Goal: Task Accomplishment & Management: Manage account settings

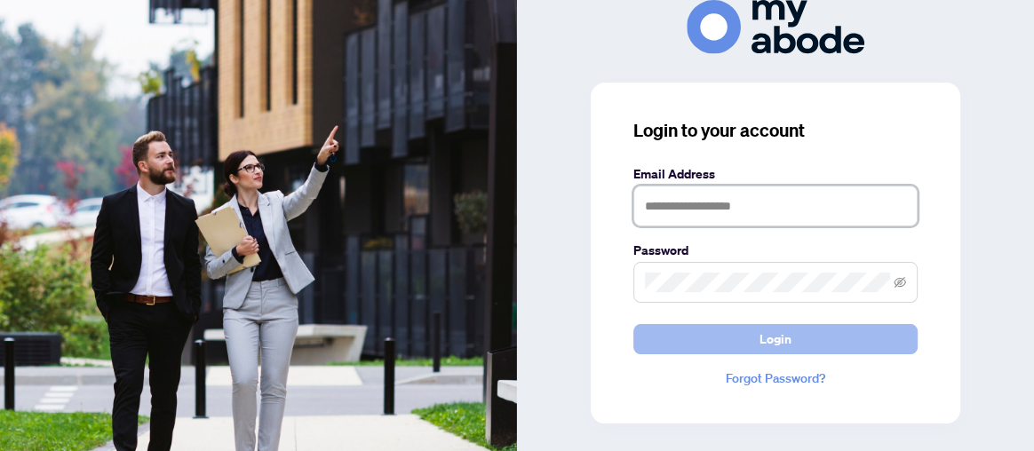
type input "**********"
click at [762, 331] on span "Login" at bounding box center [775, 339] width 32 height 28
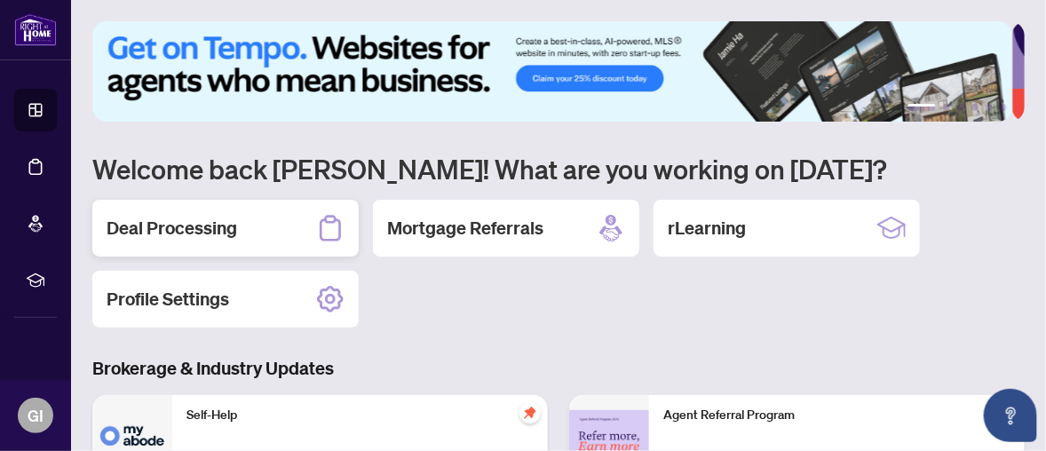
click at [244, 229] on div "Deal Processing" at bounding box center [225, 228] width 266 height 57
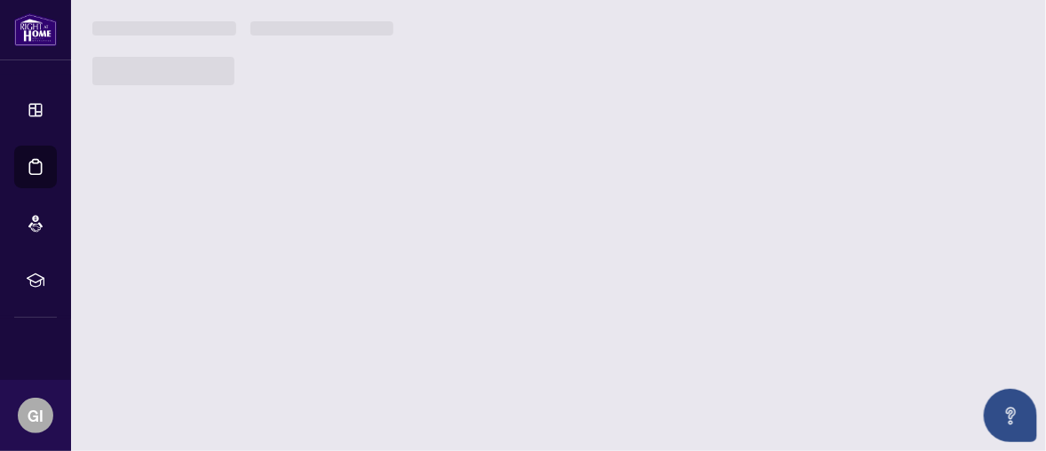
click at [244, 229] on main "1 2 3 4 5 6 Welcome back Godwin! What are you working on today? Deal Processing…" at bounding box center [558, 225] width 975 height 451
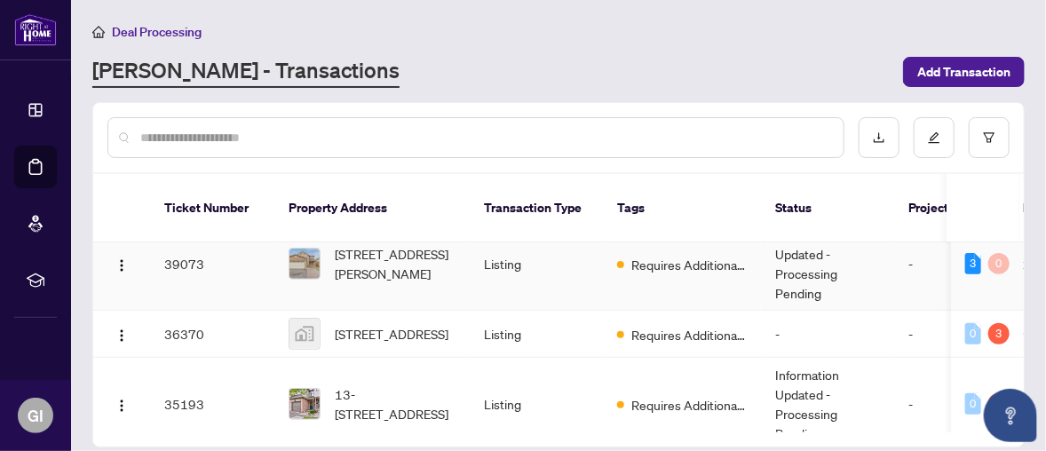
scroll to position [178, 0]
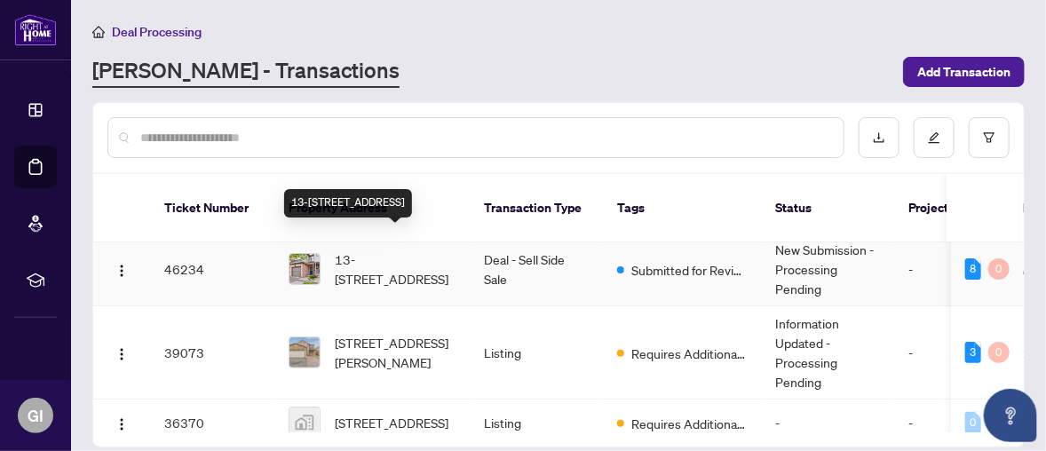
click at [371, 250] on span "13-[STREET_ADDRESS]" at bounding box center [395, 269] width 121 height 39
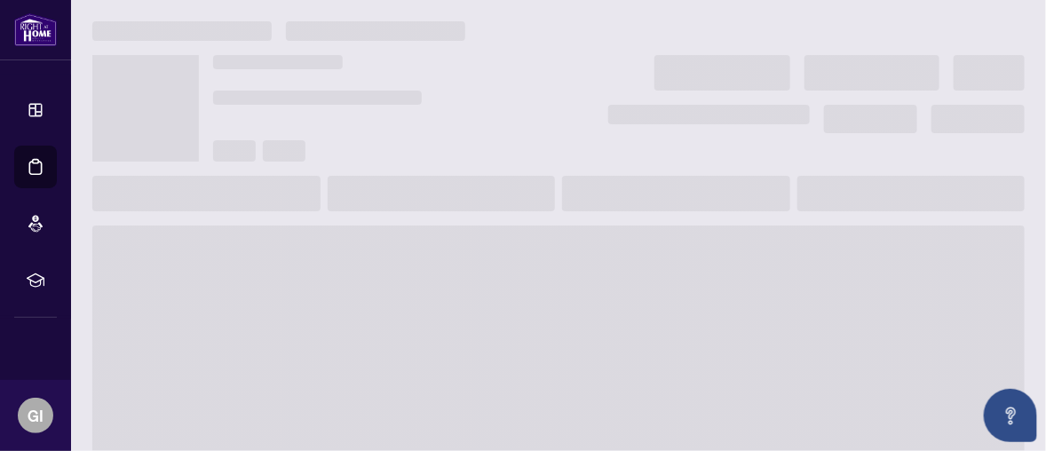
click at [371, 247] on span at bounding box center [558, 368] width 932 height 284
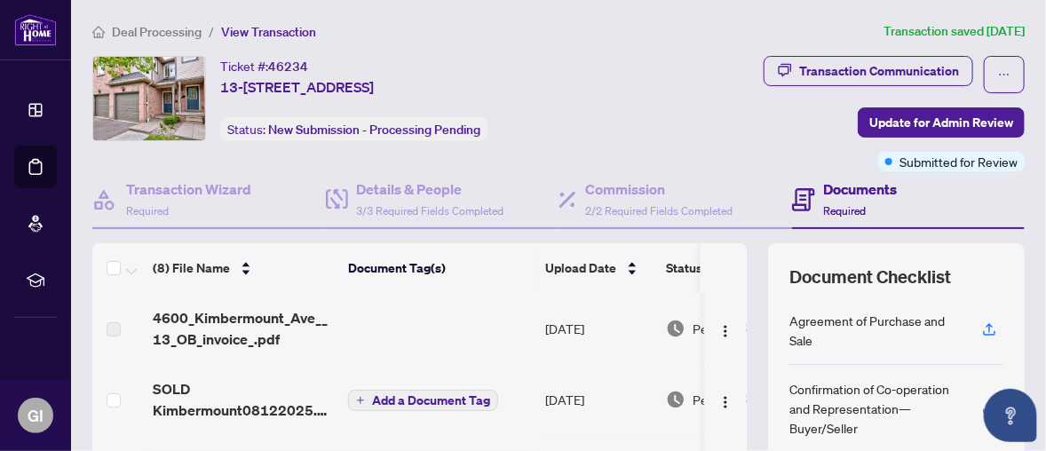
click at [830, 187] on h4 "Documents" at bounding box center [861, 188] width 74 height 21
click at [824, 188] on h4 "Documents" at bounding box center [861, 188] width 74 height 21
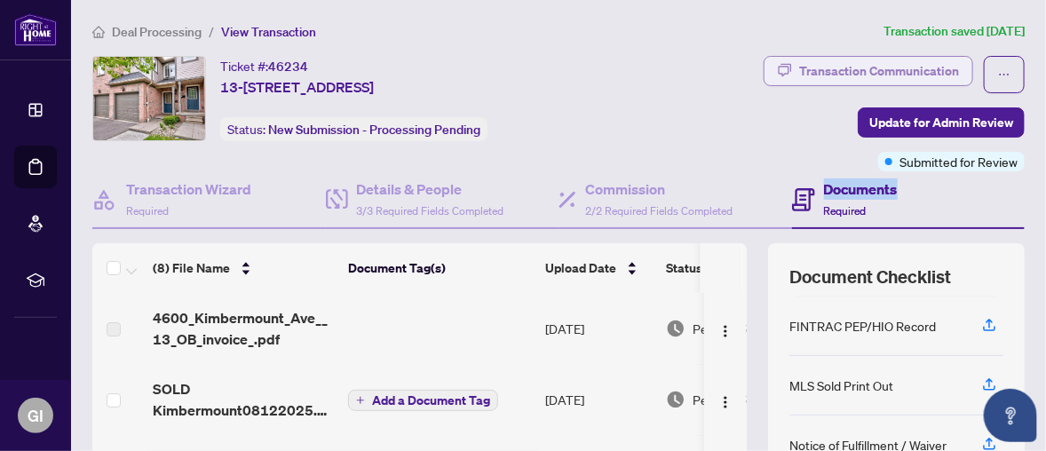
click at [799, 66] on div "Transaction Communication" at bounding box center [879, 71] width 160 height 28
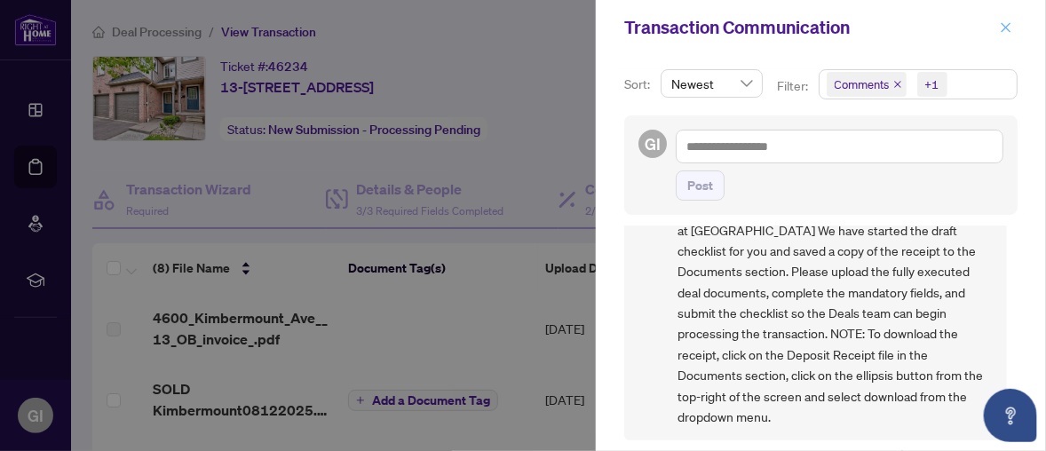
click at [1002, 27] on icon "close" at bounding box center [1006, 27] width 12 height 12
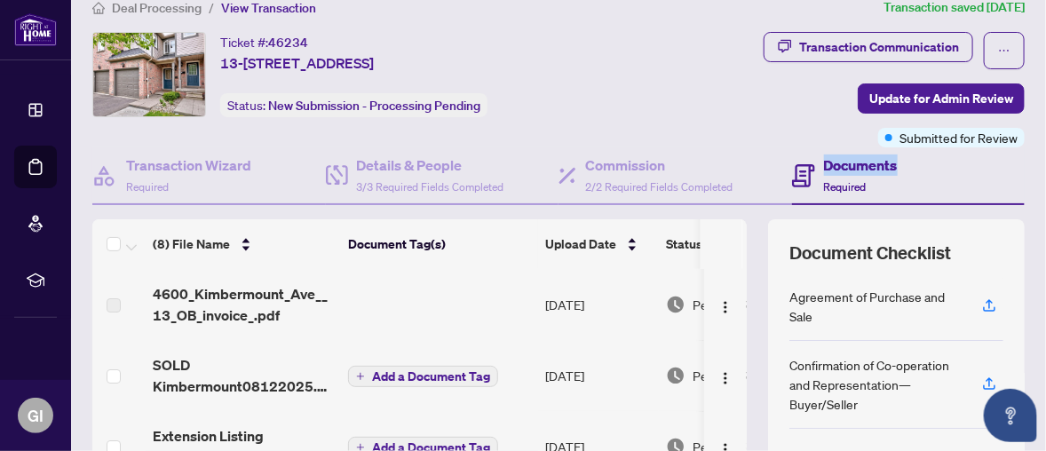
scroll to position [113, 0]
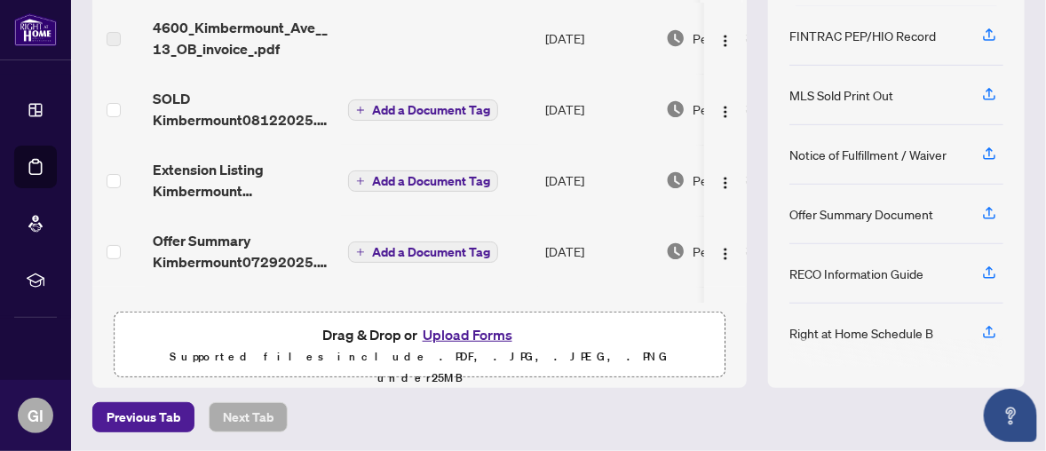
click at [422, 104] on span "Add a Document Tag" at bounding box center [431, 110] width 118 height 12
click at [422, 100] on span "SOLD Kimbermount08122025.pdf" at bounding box center [470, 92] width 299 height 36
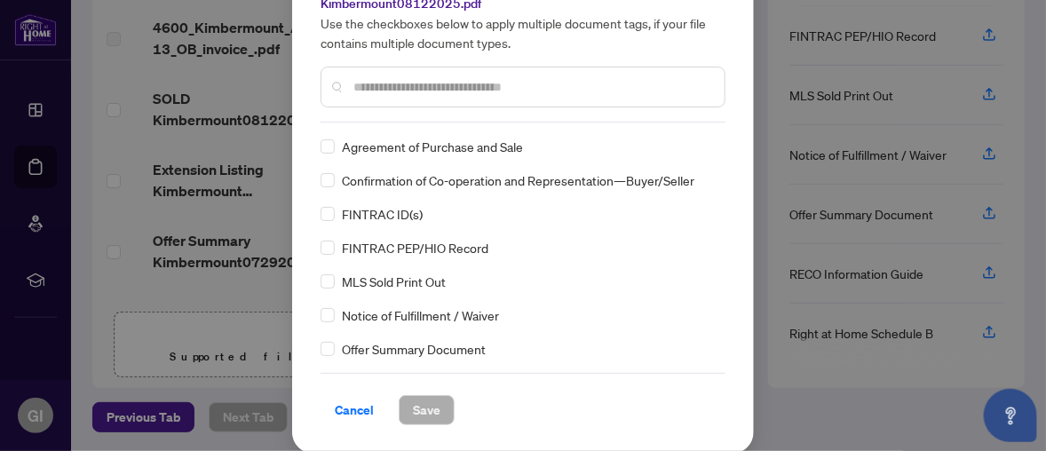
scroll to position [0, 0]
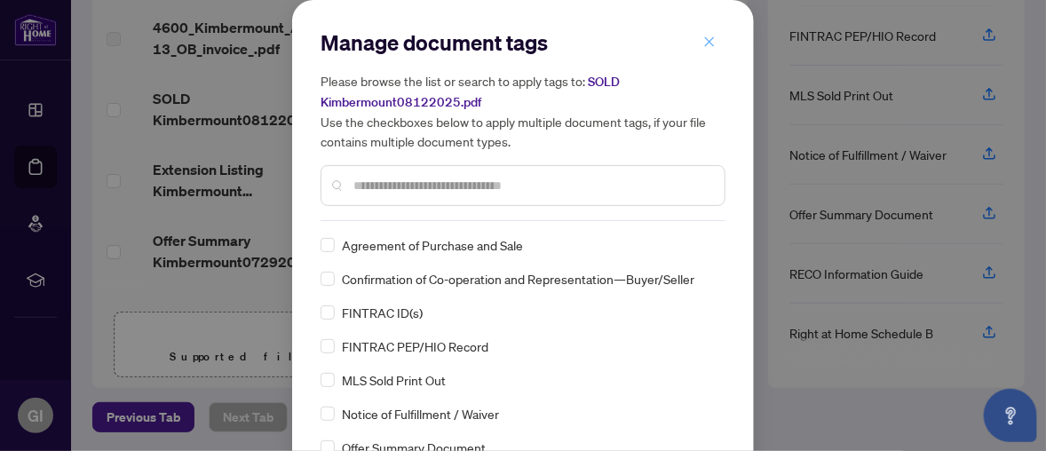
click at [705, 37] on icon "close" at bounding box center [710, 41] width 10 height 10
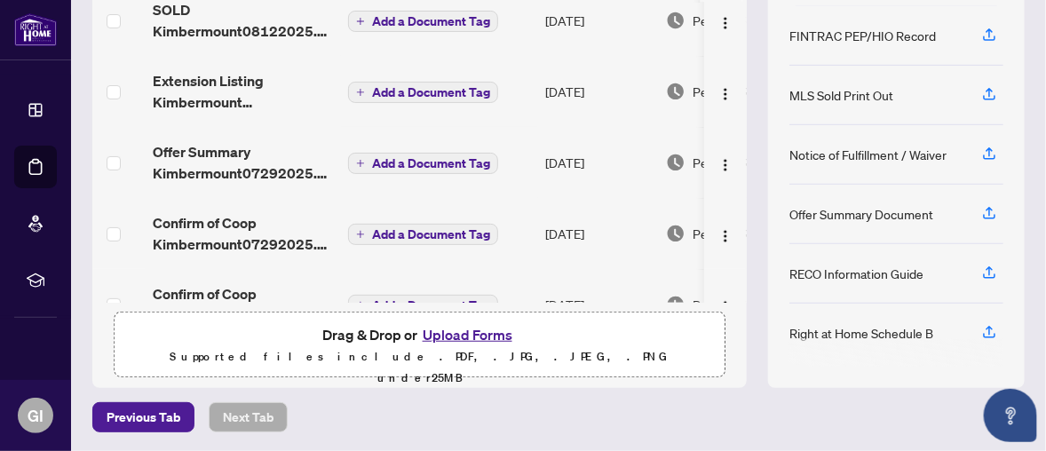
scroll to position [277, 0]
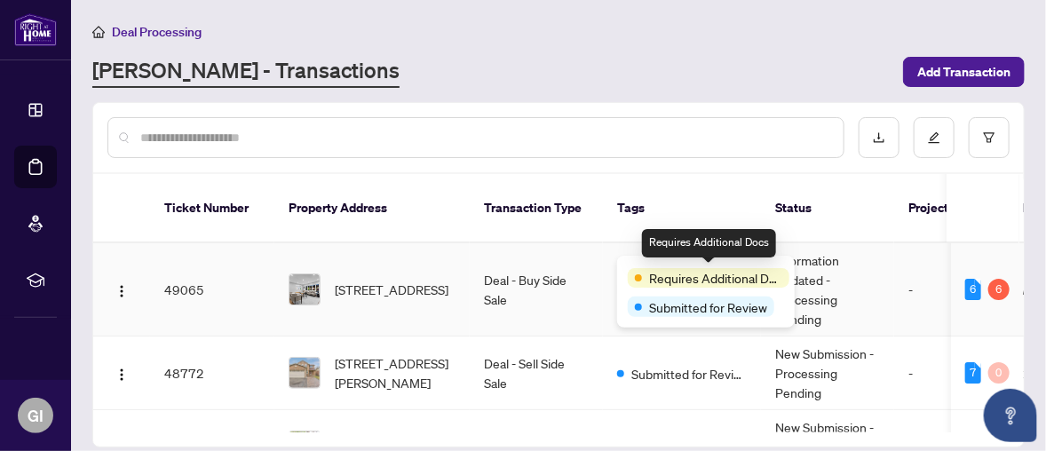
click at [653, 279] on span "Requires Additional Docs" at bounding box center [715, 278] width 133 height 20
click at [722, 283] on span "Requires Additional Docs" at bounding box center [715, 278] width 133 height 20
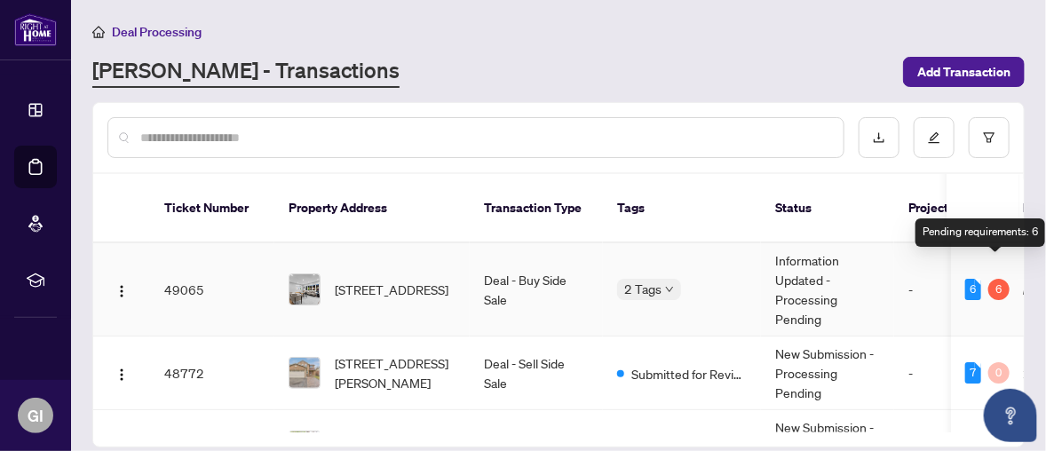
click at [998, 279] on div "6" at bounding box center [998, 289] width 21 height 21
click at [992, 279] on div "6" at bounding box center [998, 289] width 21 height 21
click at [965, 279] on div "6" at bounding box center [973, 289] width 16 height 21
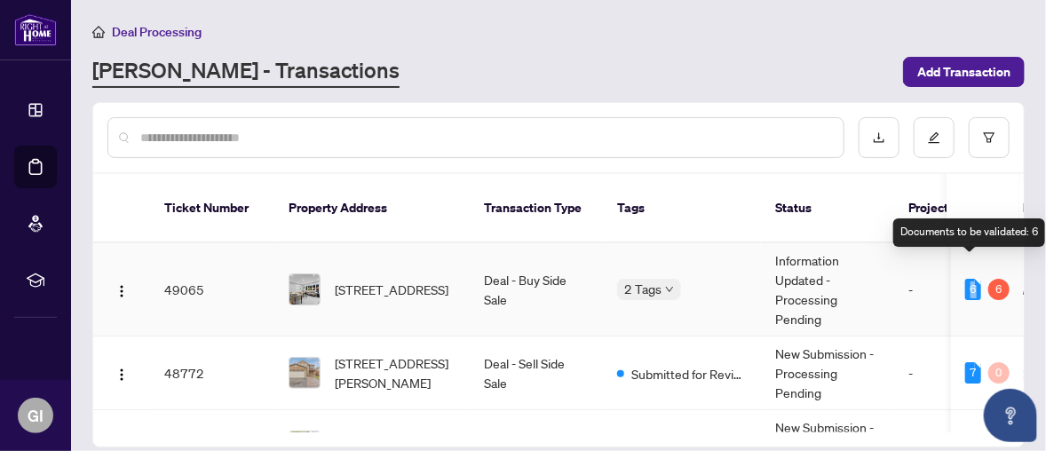
click at [965, 279] on div "6" at bounding box center [973, 289] width 16 height 21
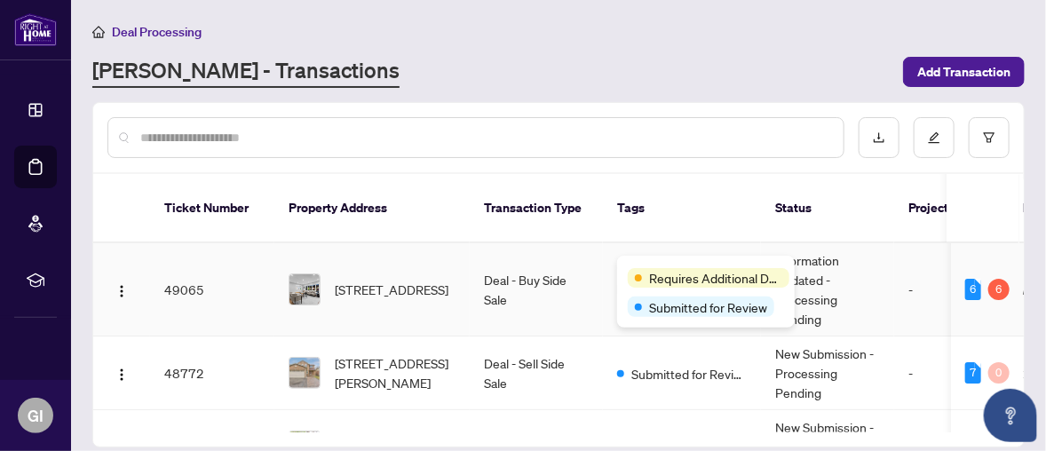
click at [650, 266] on div "Requires Additional Docs" at bounding box center [706, 276] width 156 height 21
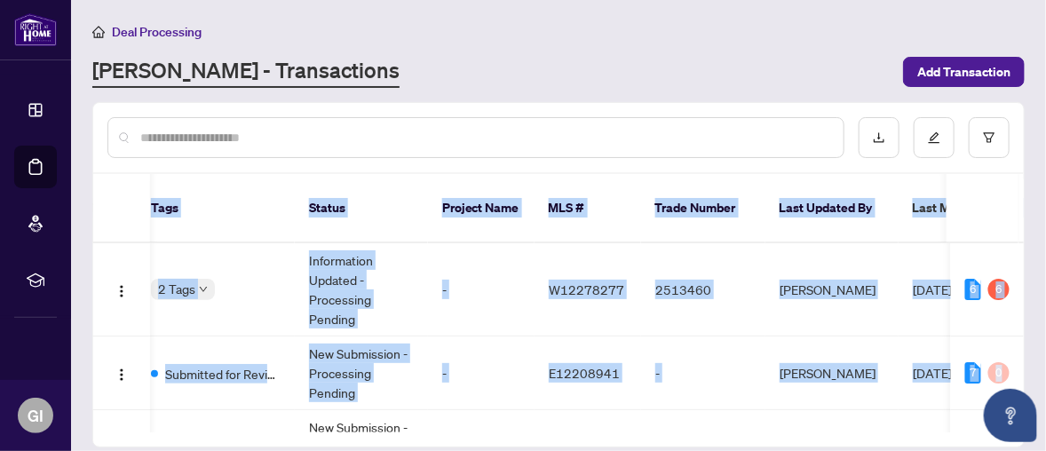
scroll to position [0, 622]
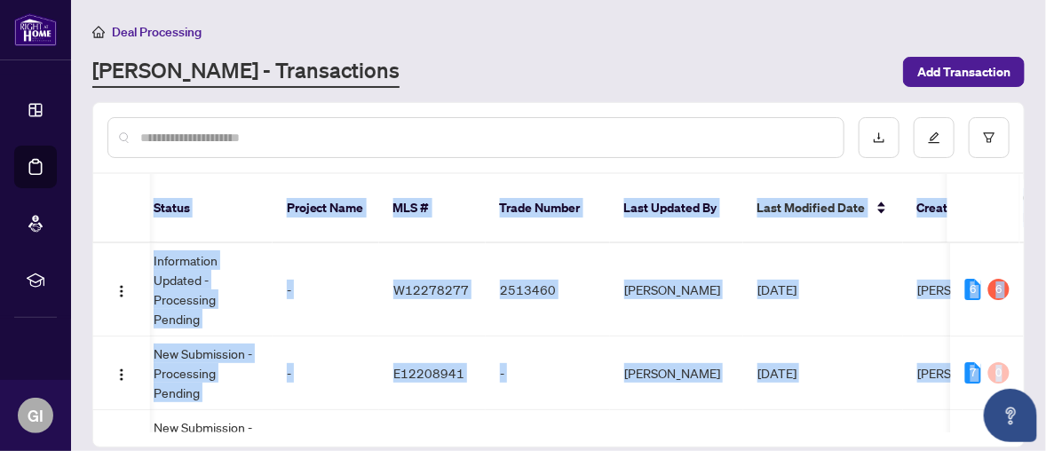
drag, startPoint x: 1018, startPoint y: 250, endPoint x: 1026, endPoint y: 164, distance: 86.5
click at [1026, 164] on main "Deal Processing RAHR - Transactions Add Transaction Ticket Number Property Addr…" at bounding box center [558, 225] width 975 height 451
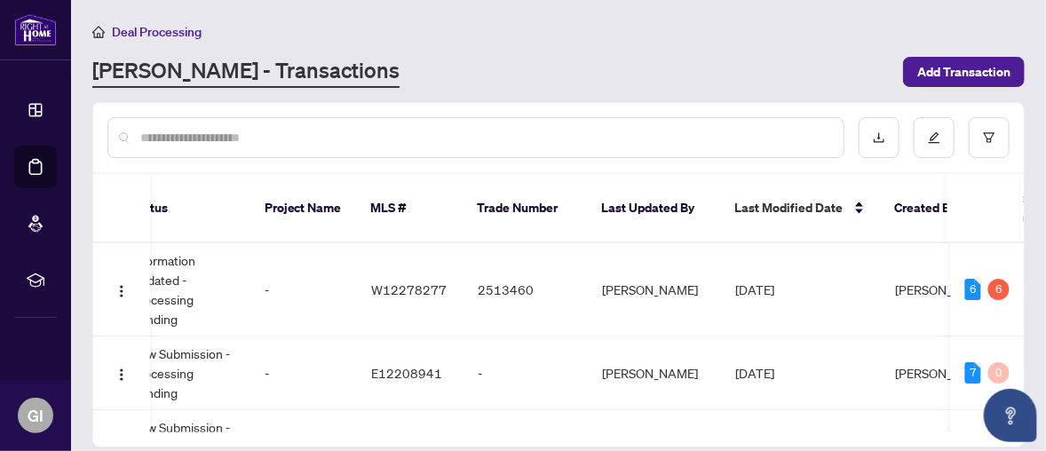
click at [506, 136] on input "text" at bounding box center [484, 138] width 689 height 20
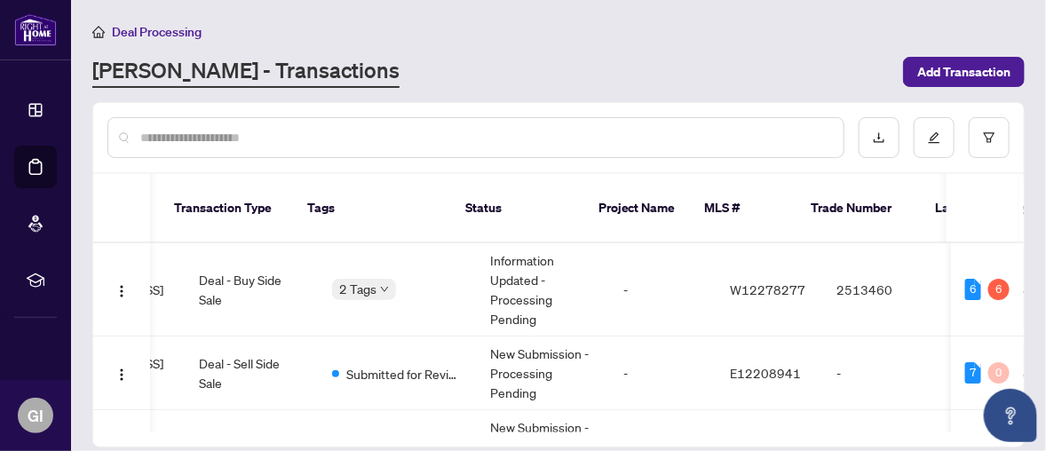
scroll to position [0, 285]
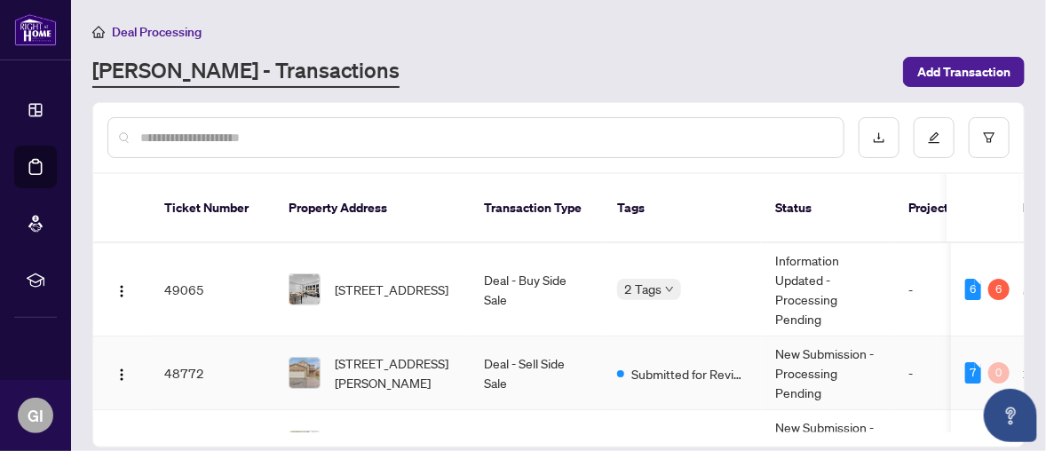
click at [821, 359] on td "New Submission - Processing Pending" at bounding box center [827, 374] width 133 height 74
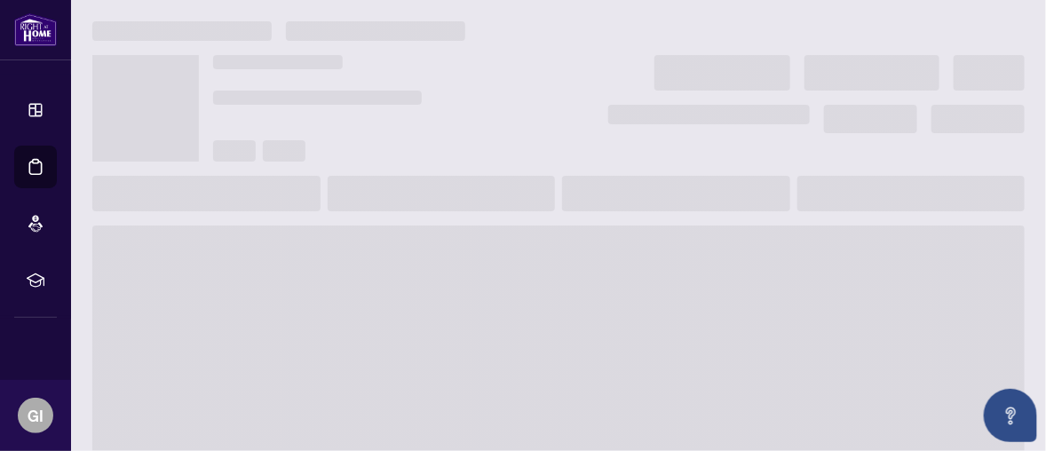
click at [821, 359] on span at bounding box center [558, 368] width 932 height 284
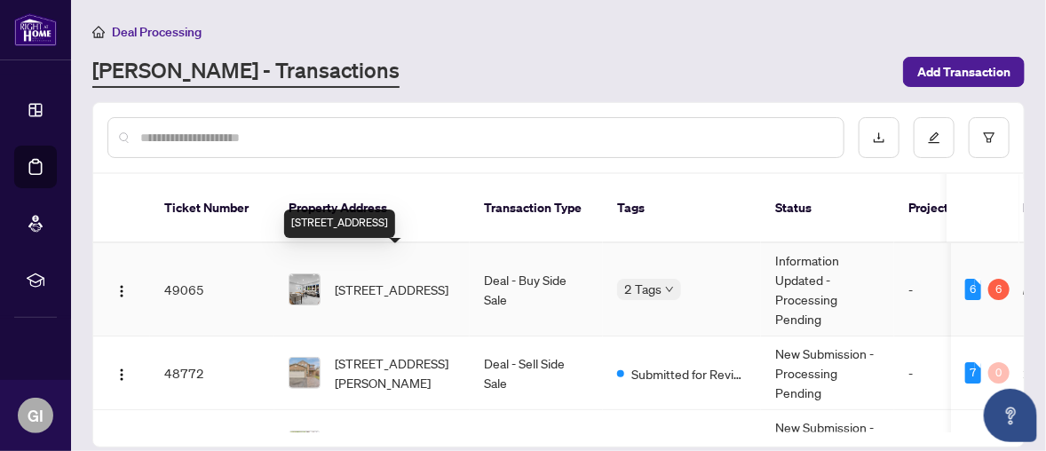
click at [352, 280] on span "[STREET_ADDRESS]" at bounding box center [392, 290] width 114 height 20
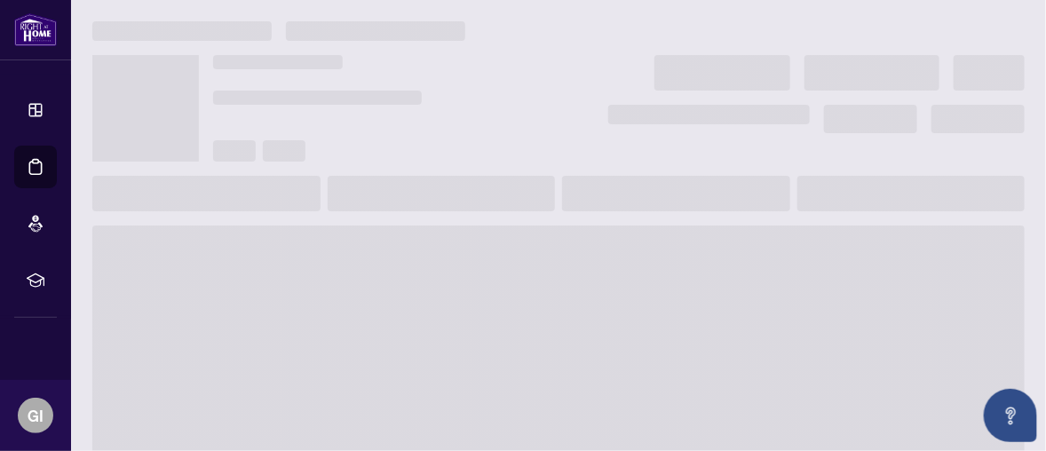
click at [349, 256] on span at bounding box center [558, 368] width 932 height 284
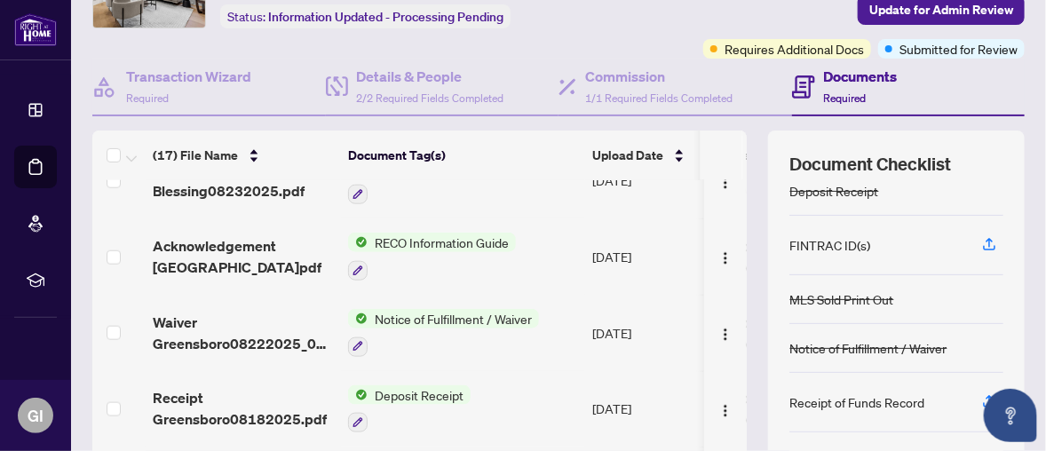
scroll to position [24, 0]
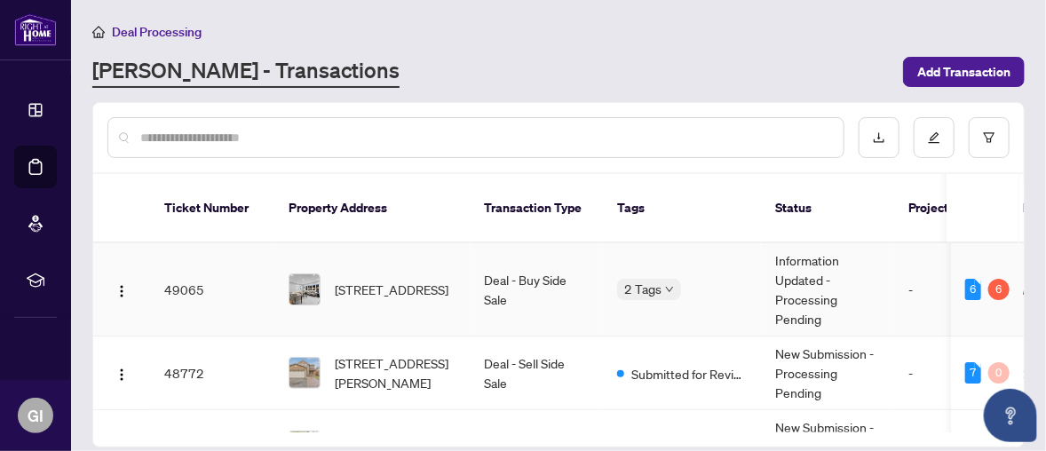
scroll to position [89, 0]
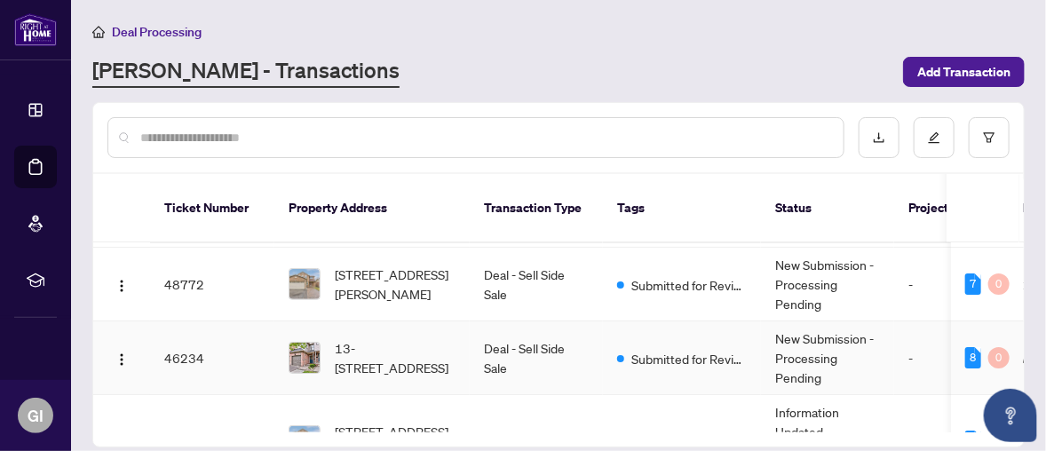
click at [483, 337] on td "Deal - Sell Side Sale" at bounding box center [536, 358] width 133 height 74
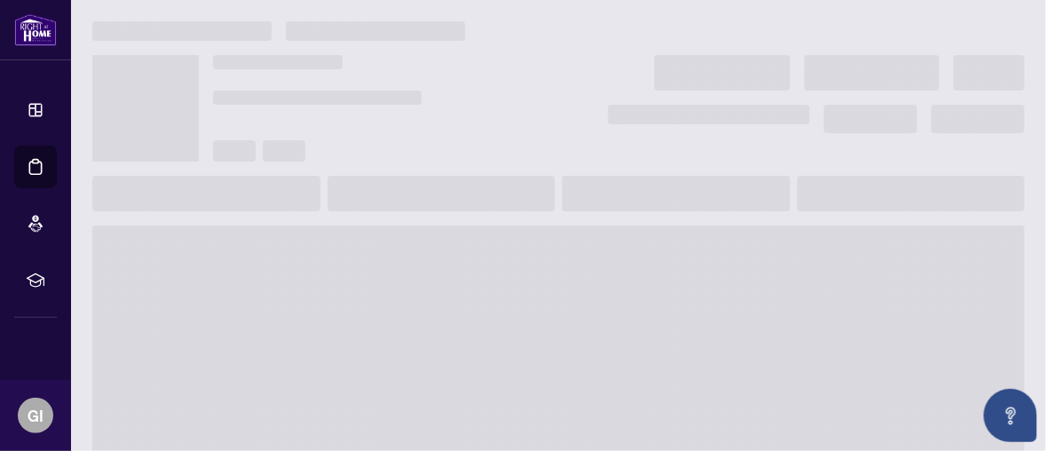
click at [483, 337] on span at bounding box center [558, 368] width 932 height 284
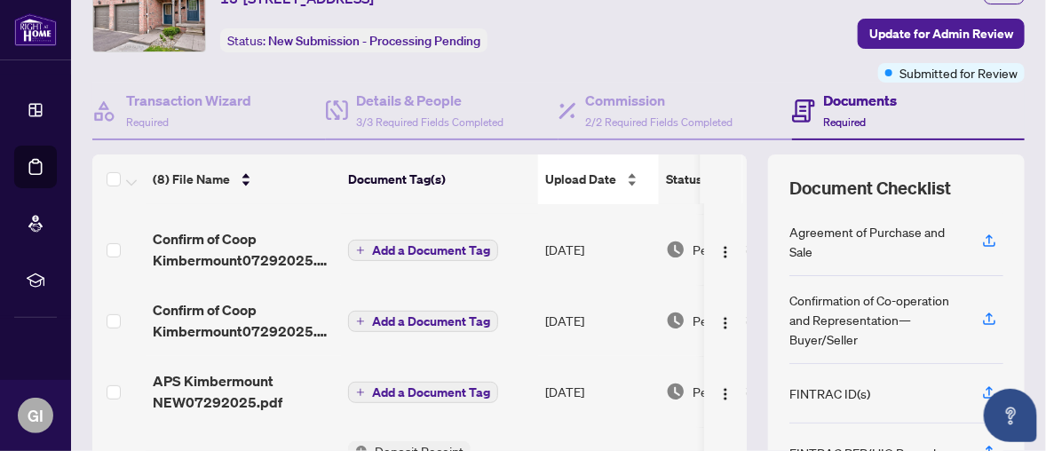
scroll to position [99, 0]
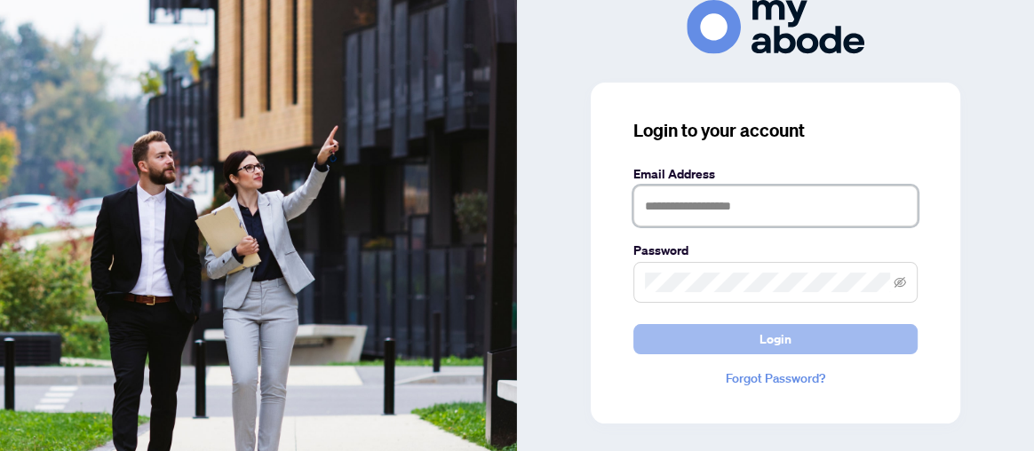
type input "**********"
click at [782, 329] on span "Login" at bounding box center [775, 339] width 32 height 28
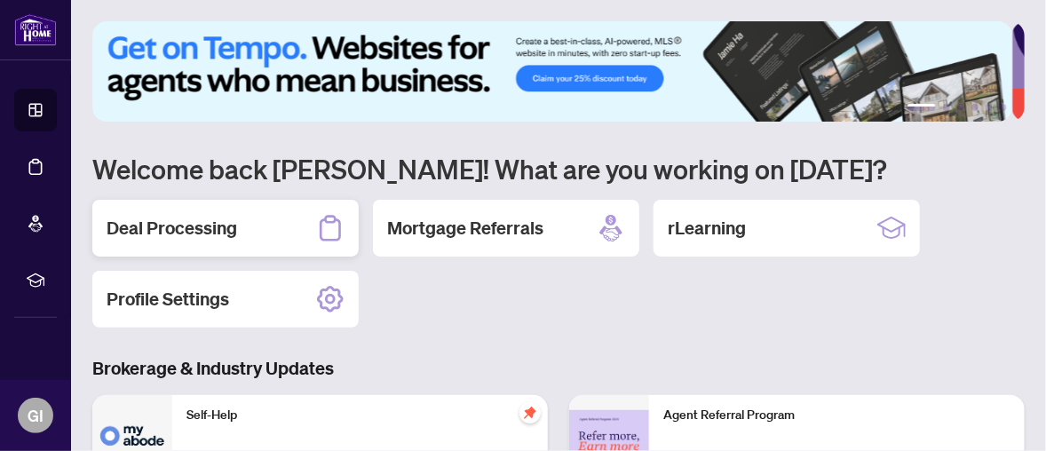
click at [244, 224] on div "Deal Processing" at bounding box center [225, 228] width 266 height 57
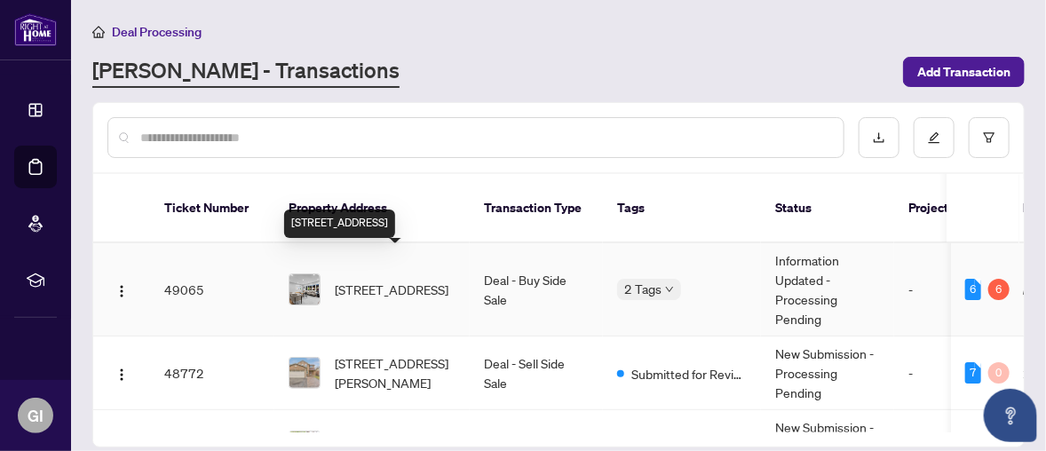
scroll to position [89, 0]
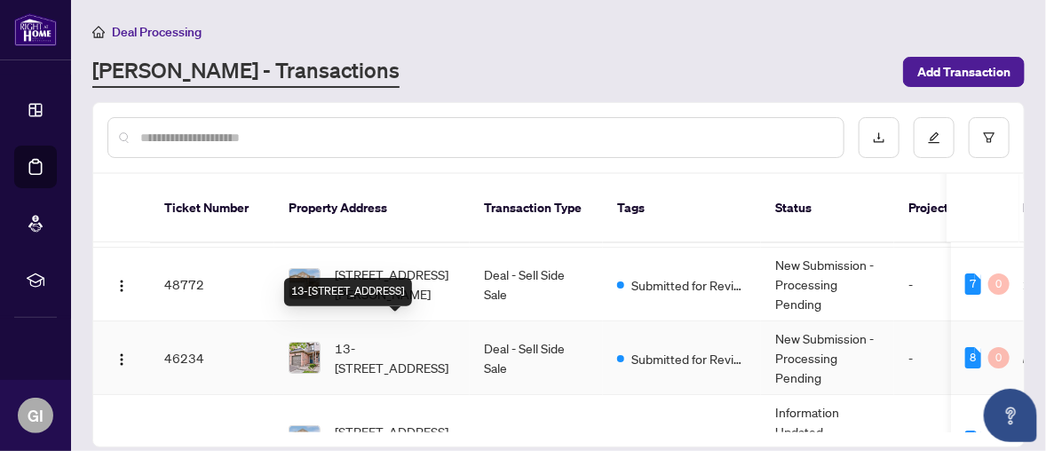
click at [365, 338] on span "13-[STREET_ADDRESS]" at bounding box center [395, 357] width 121 height 39
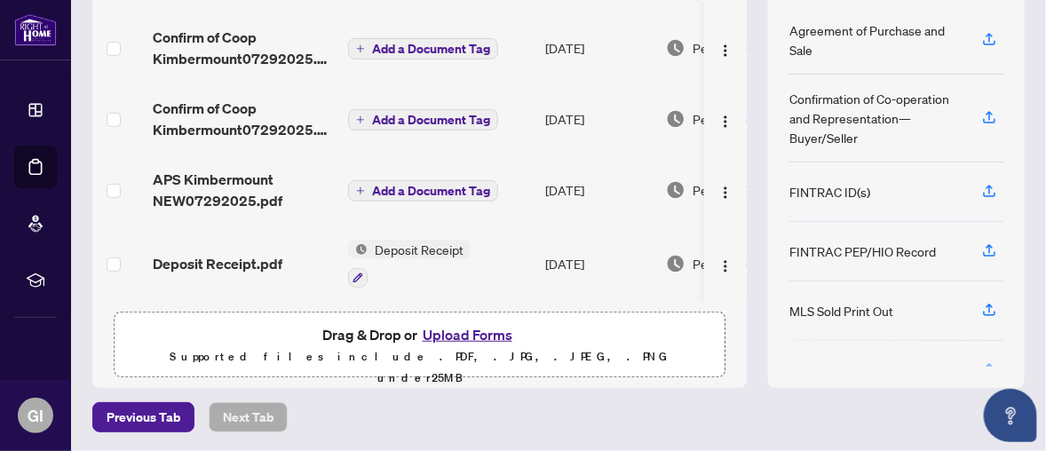
scroll to position [277, 0]
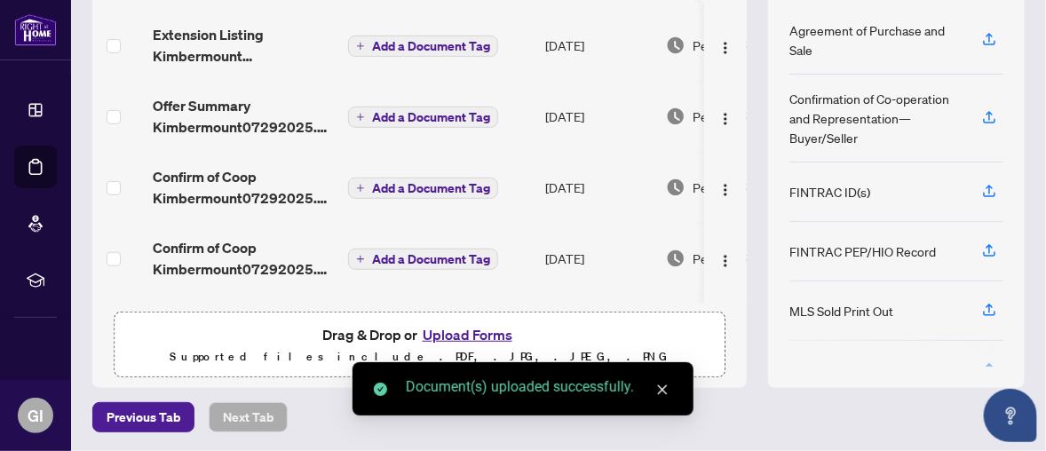
click at [660, 385] on icon "close" at bounding box center [662, 390] width 12 height 12
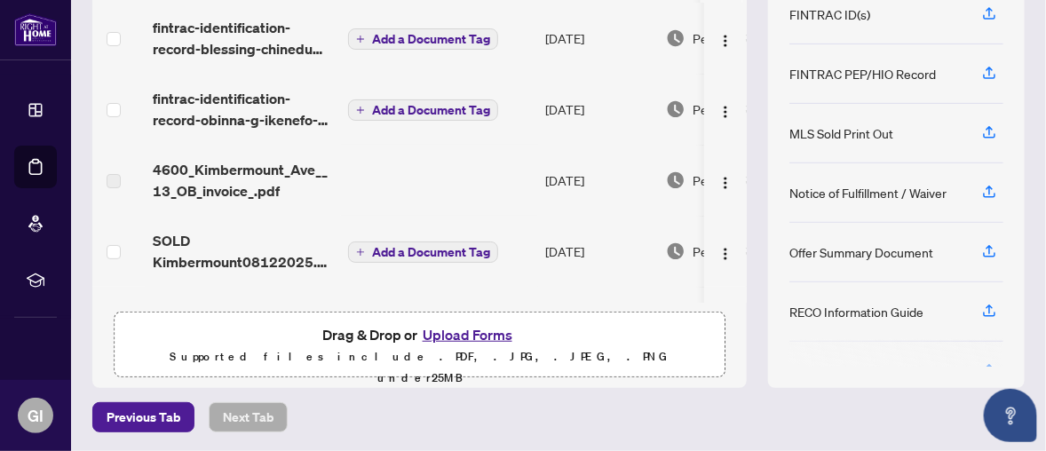
scroll to position [0, 0]
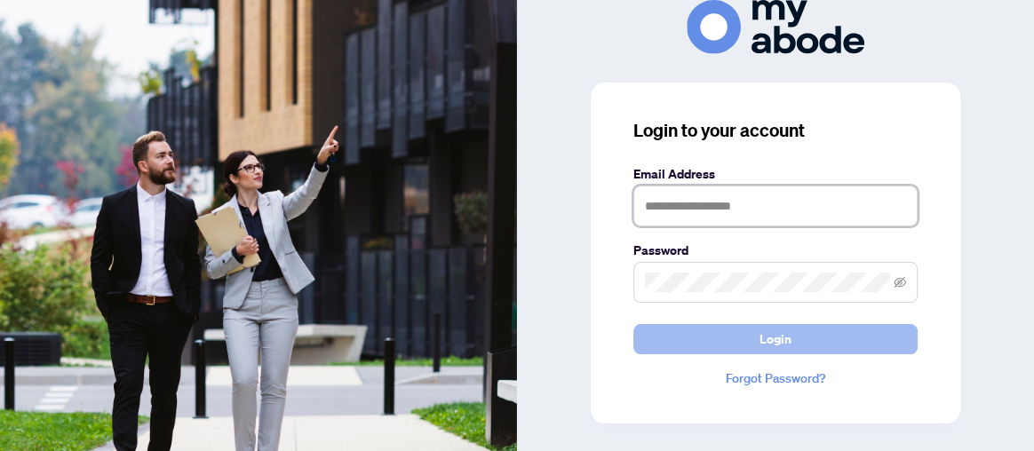
type input "**********"
click at [786, 335] on span "Login" at bounding box center [775, 339] width 32 height 28
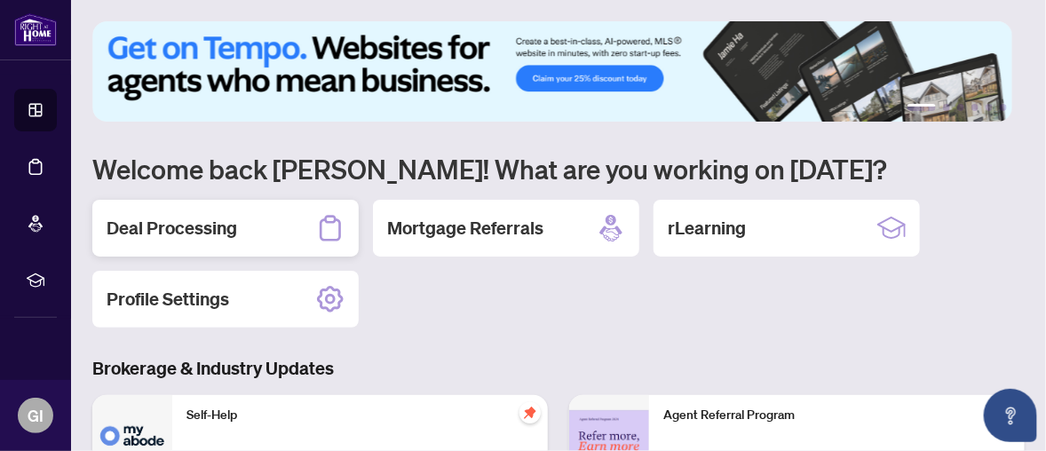
click at [217, 226] on h2 "Deal Processing" at bounding box center [172, 228] width 131 height 25
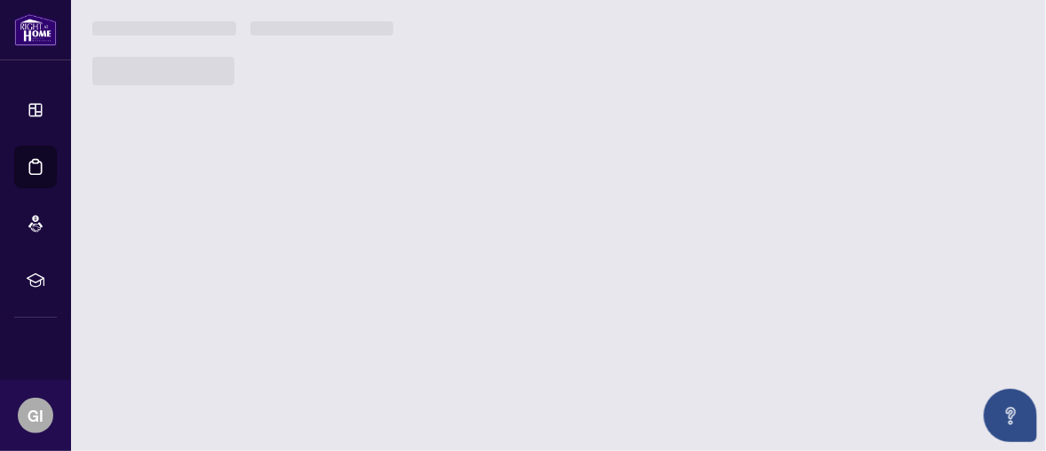
click at [217, 226] on main "1 2 3 4 5 6 Welcome back Godwin! What are you working on today? Deal Processing…" at bounding box center [558, 225] width 975 height 451
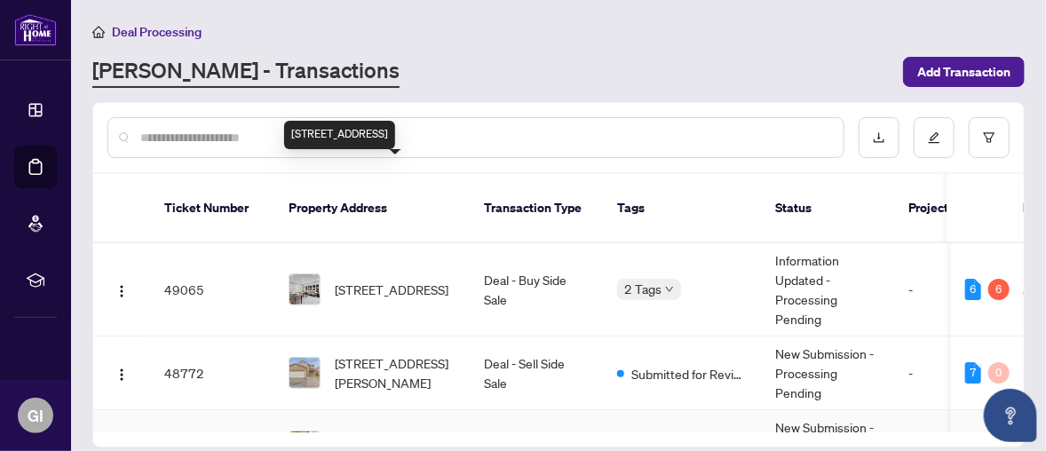
scroll to position [178, 0]
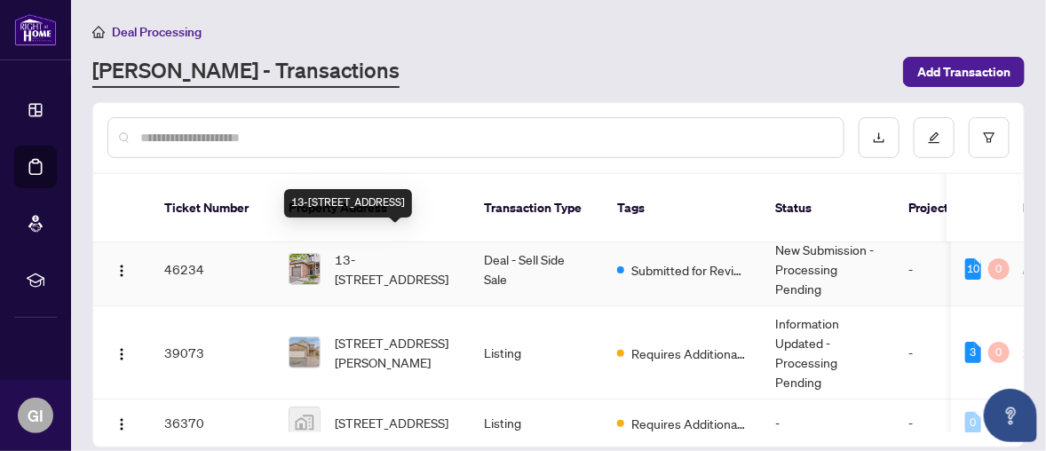
click at [363, 250] on span "13-[STREET_ADDRESS]" at bounding box center [395, 269] width 121 height 39
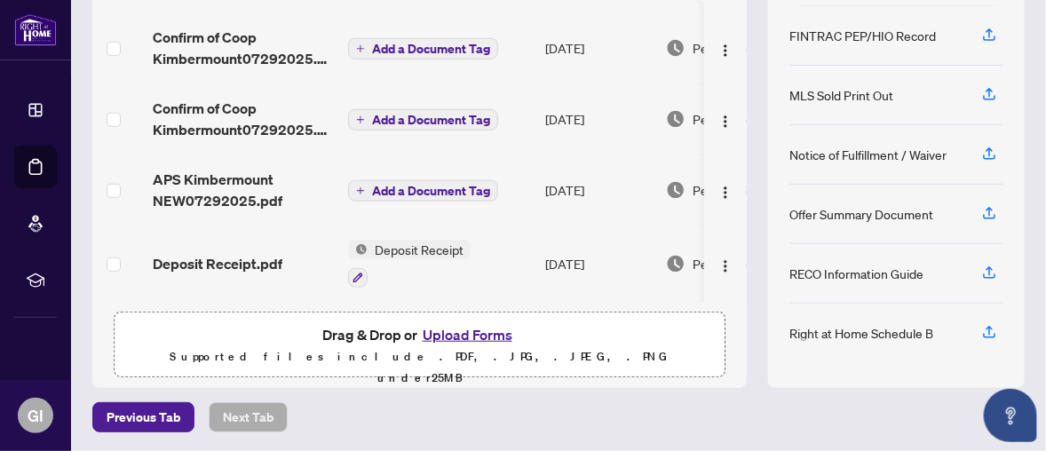
scroll to position [127, 0]
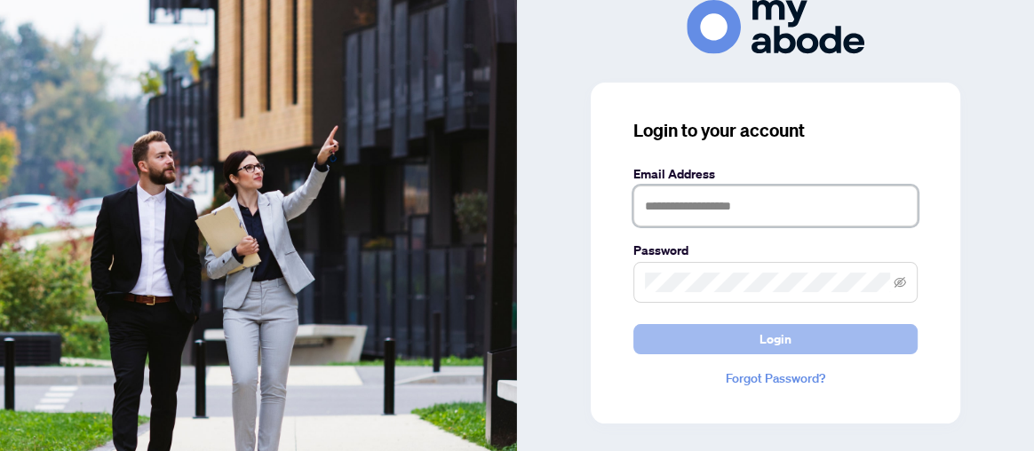
type input "**********"
click at [770, 337] on span "Login" at bounding box center [775, 339] width 32 height 28
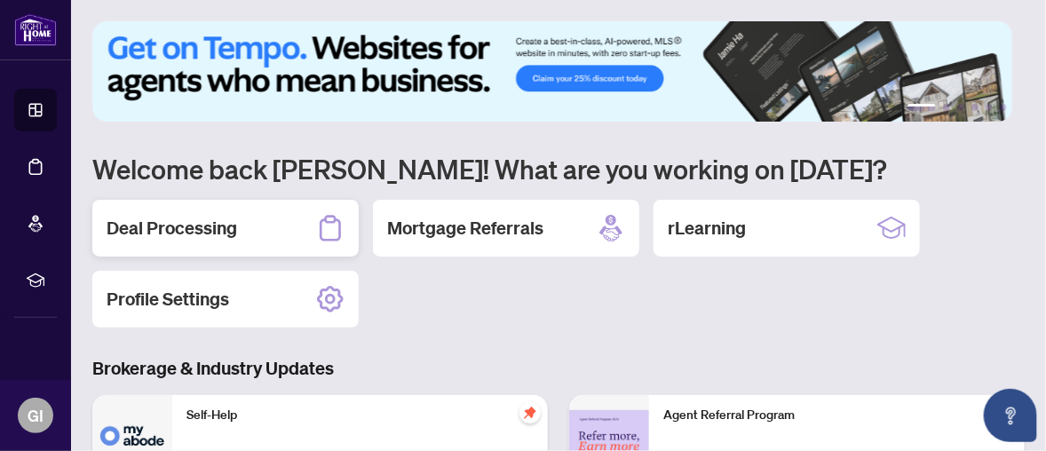
click at [178, 219] on h2 "Deal Processing" at bounding box center [172, 228] width 131 height 25
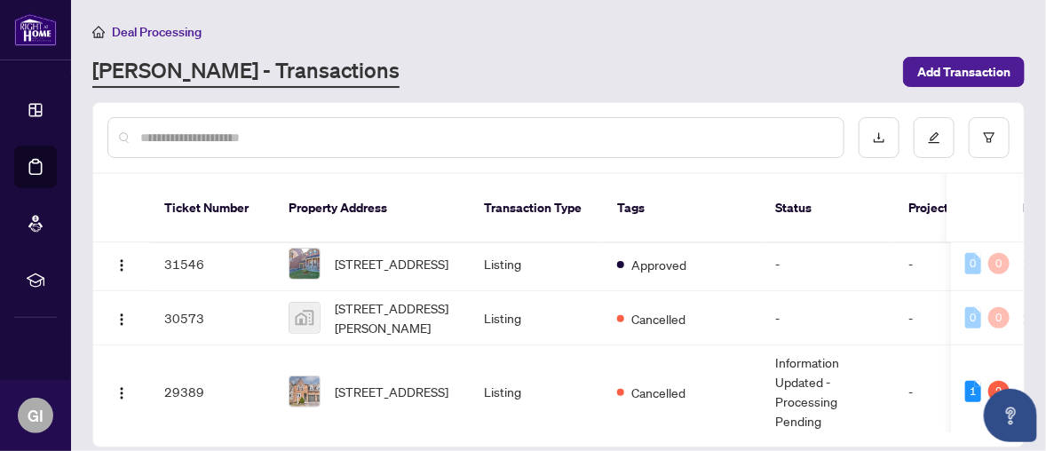
scroll to position [392, 0]
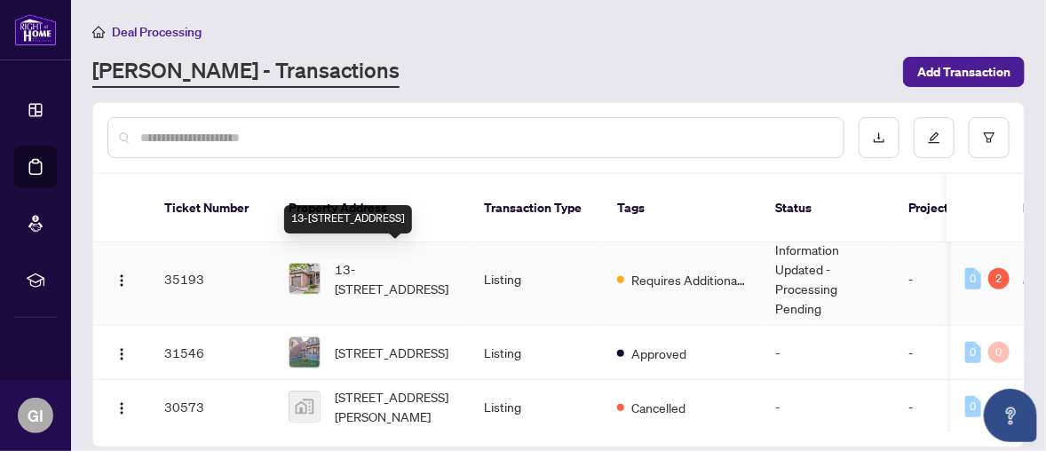
click at [444, 264] on span "13-[STREET_ADDRESS]" at bounding box center [395, 278] width 121 height 39
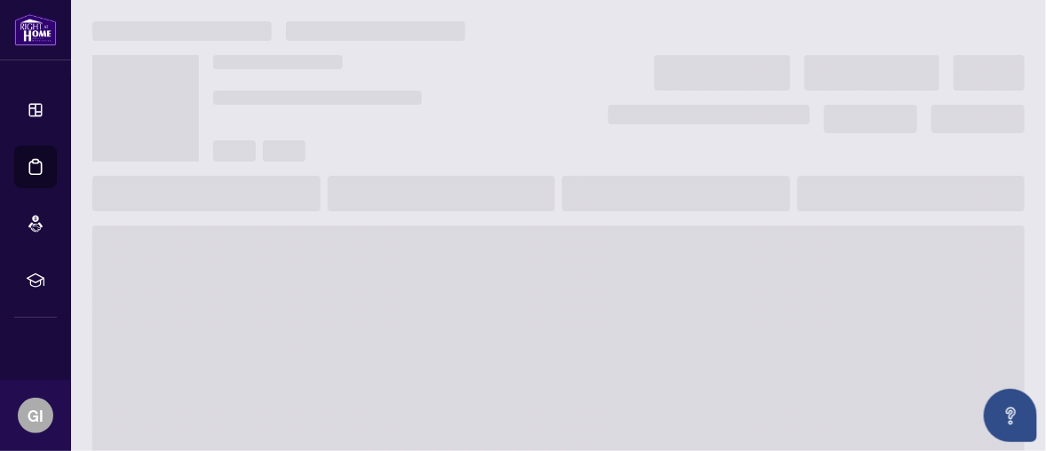
click at [444, 264] on span at bounding box center [558, 368] width 932 height 284
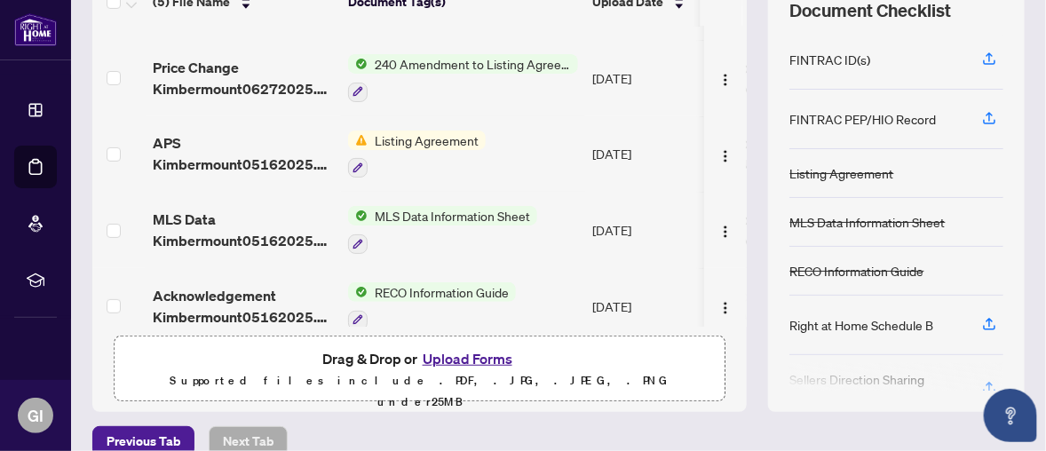
scroll to position [81, 0]
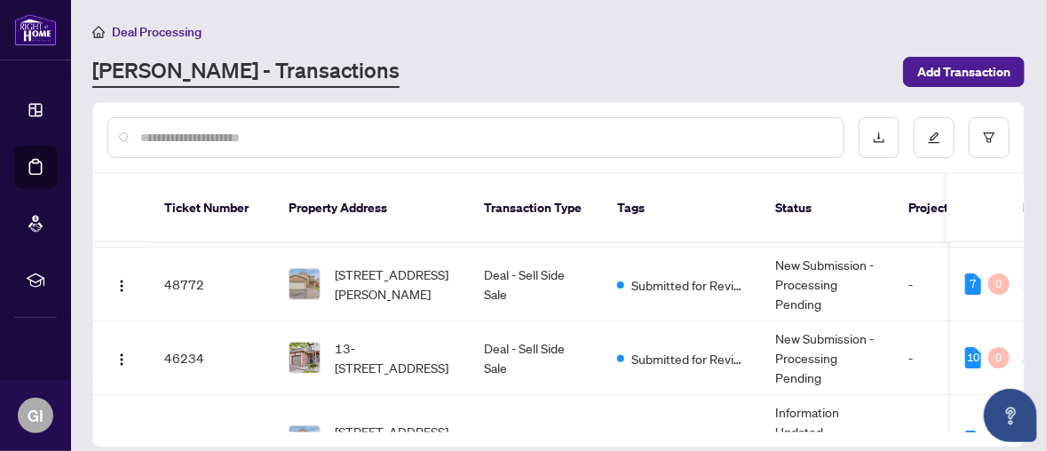
scroll to position [178, 0]
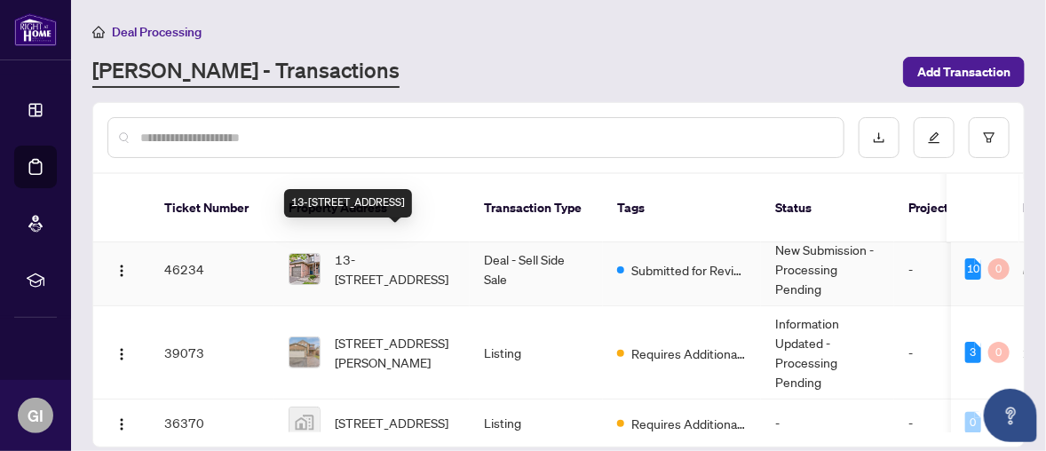
click at [392, 250] on span "13-[STREET_ADDRESS]" at bounding box center [395, 269] width 121 height 39
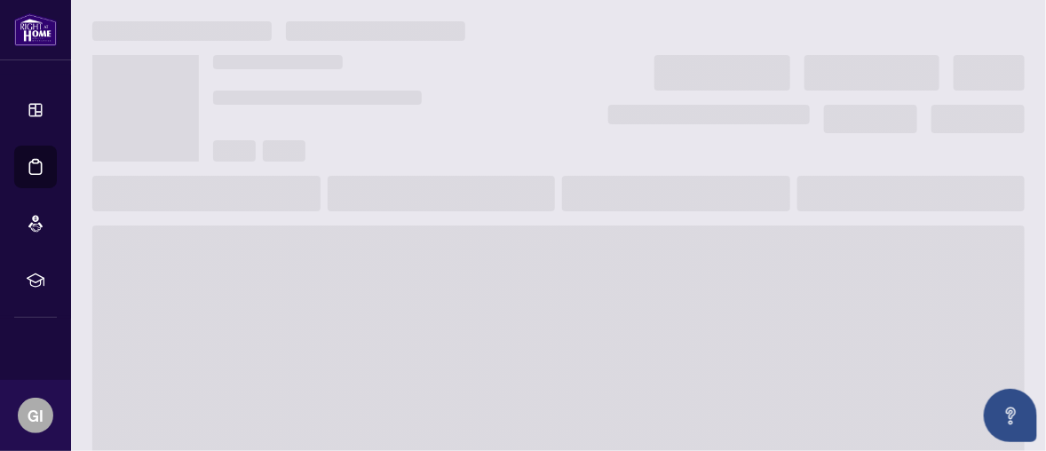
click at [392, 247] on span at bounding box center [558, 368] width 932 height 284
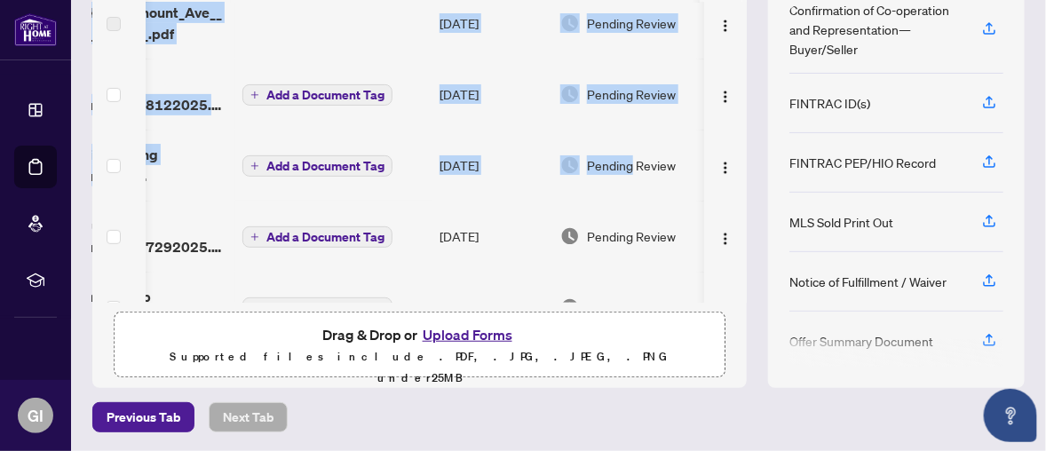
scroll to position [0, 122]
click at [734, 152] on div "(10) File Name Document Tag(s) Upload Date Status fintrac-identification-record…" at bounding box center [558, 170] width 932 height 435
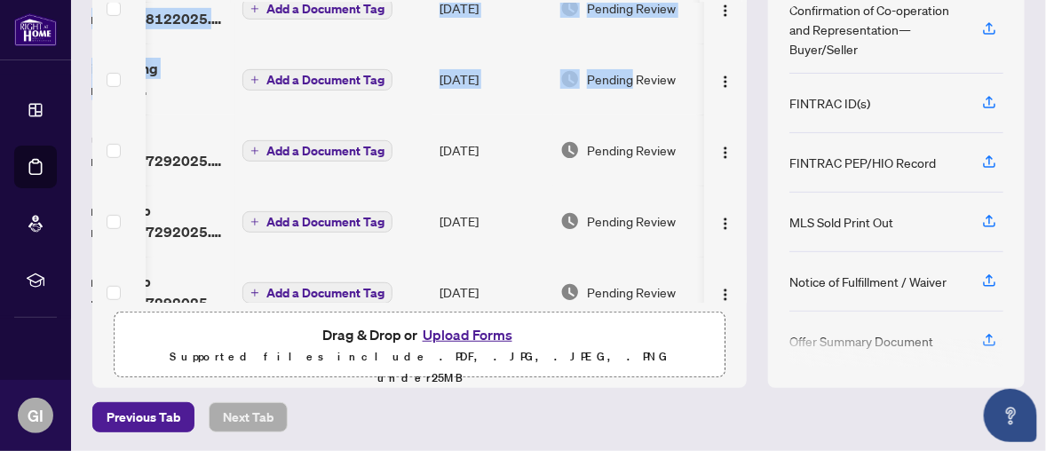
scroll to position [268, 122]
